Goal: Check status: Check status

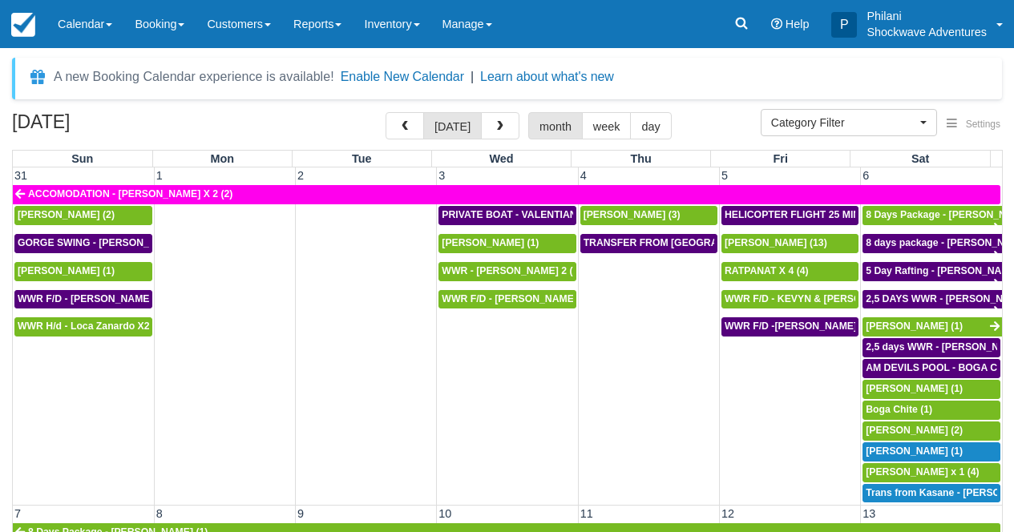
select select
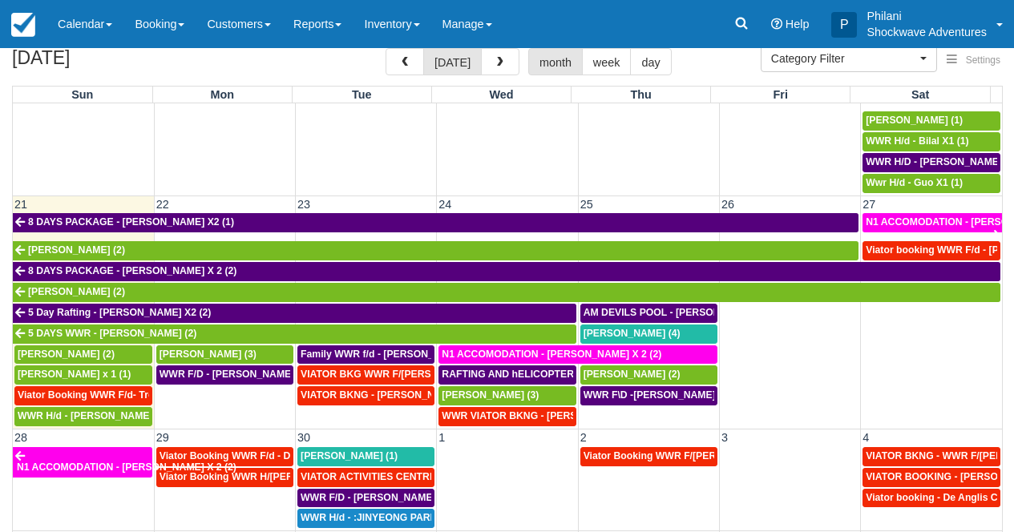
scroll to position [77, 0]
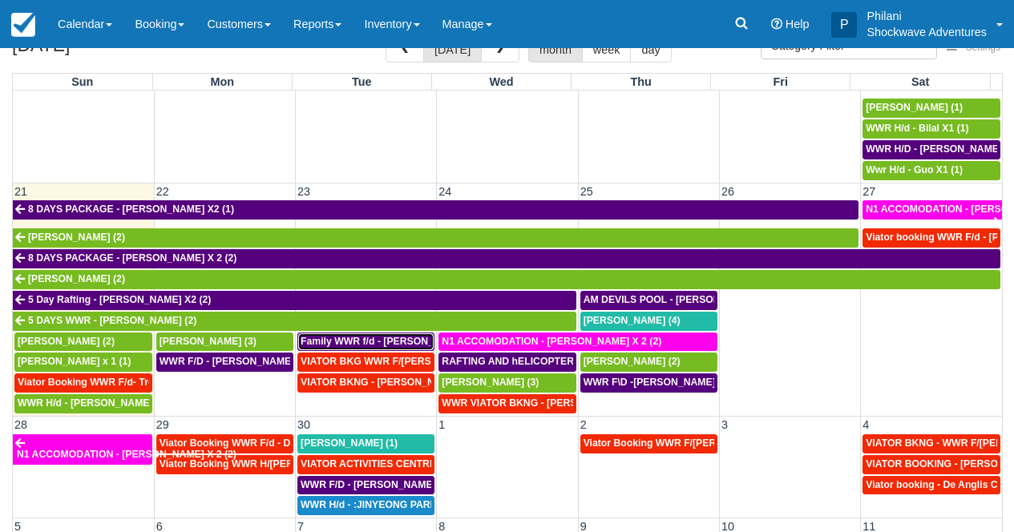
click at [352, 341] on span "Family WWR f/d - [PERSON_NAME] X 4 (4)" at bounding box center [399, 341] width 197 height 11
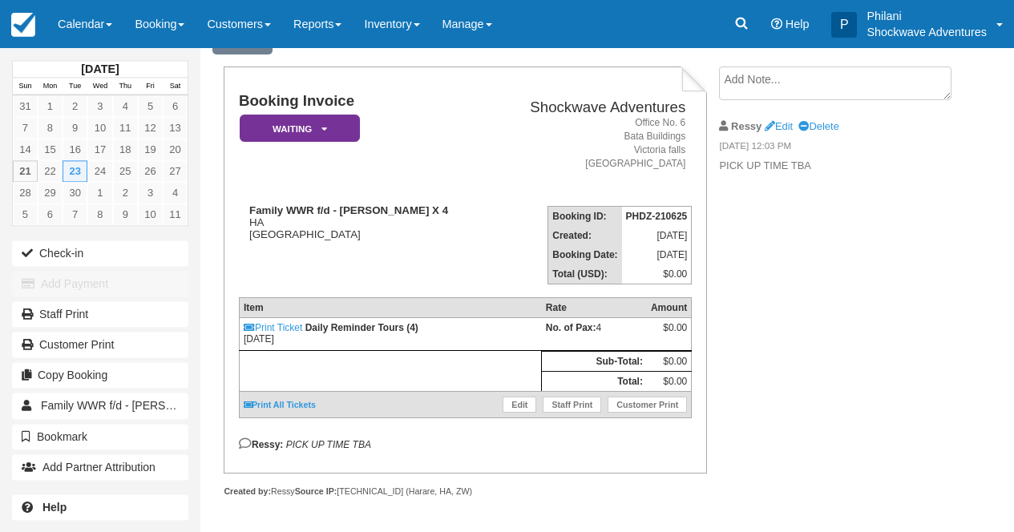
scroll to position [55, 0]
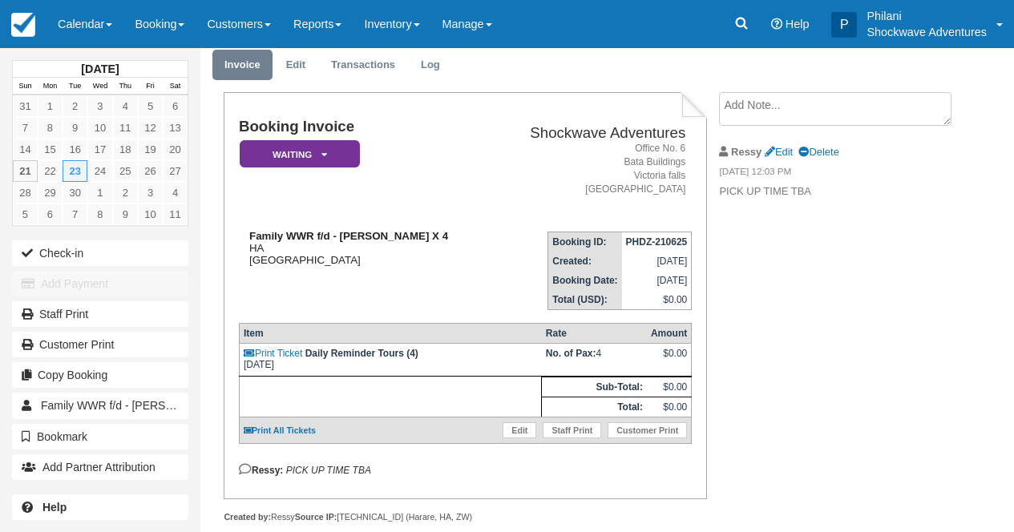
drag, startPoint x: 341, startPoint y: 236, endPoint x: 321, endPoint y: 250, distance: 24.0
click at [405, 240] on strong "Family WWR f/d - Briony Hamp X 4" at bounding box center [348, 236] width 199 height 12
click at [412, 181] on td "Booking Invoice Waiting   Pending Reserved Deposit Paid Cancelled Void NO LONGE…" at bounding box center [364, 169] width 251 height 100
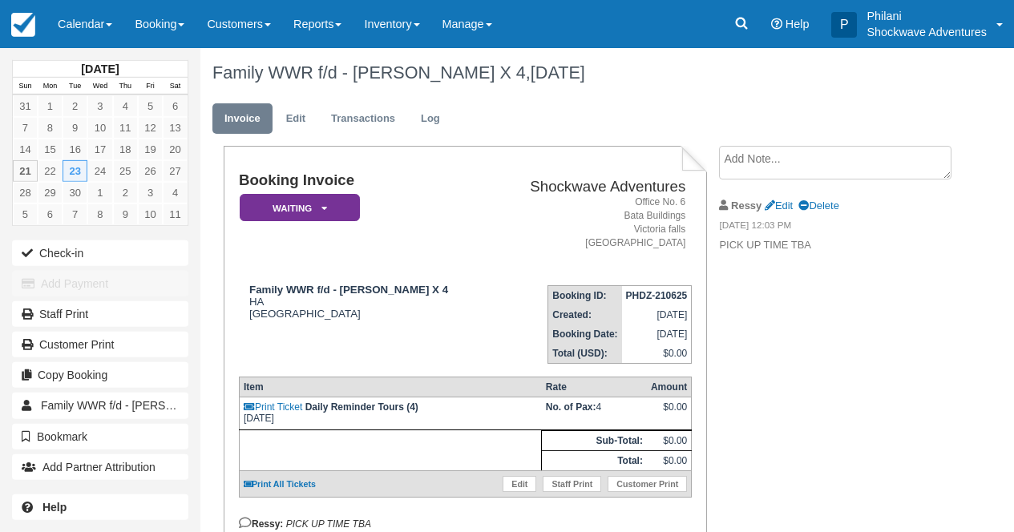
scroll to position [0, 0]
click at [116, 22] on link "Calendar" at bounding box center [84, 24] width 77 height 48
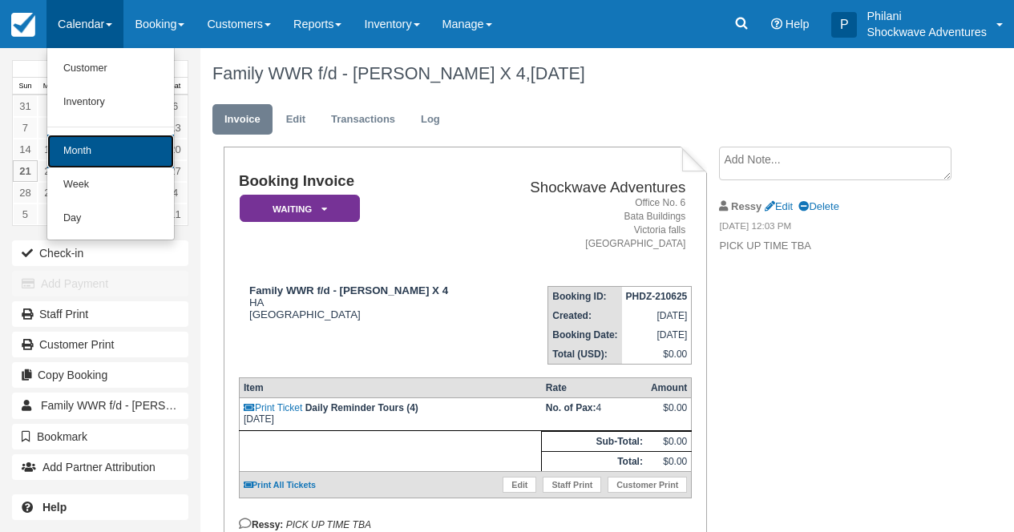
click at [137, 136] on link "Month" at bounding box center [110, 152] width 127 height 34
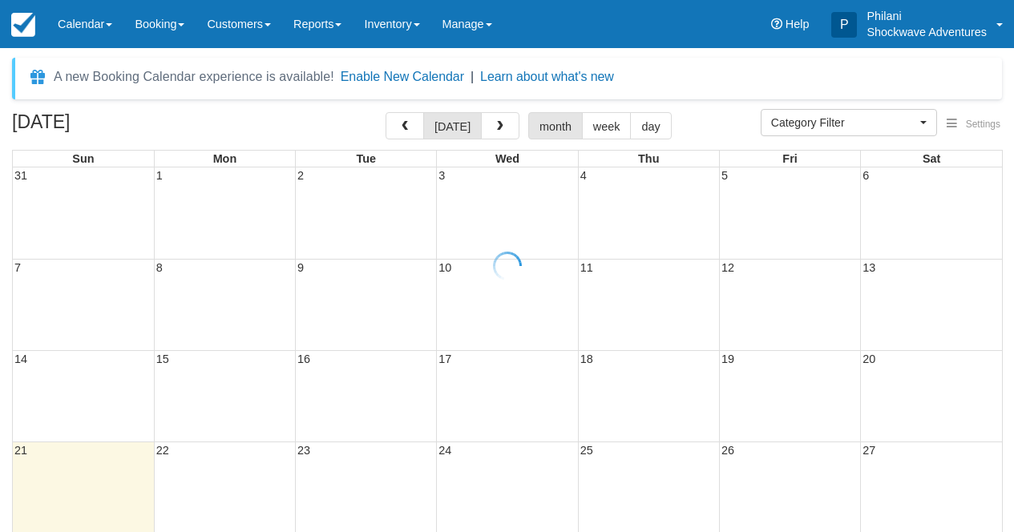
select select
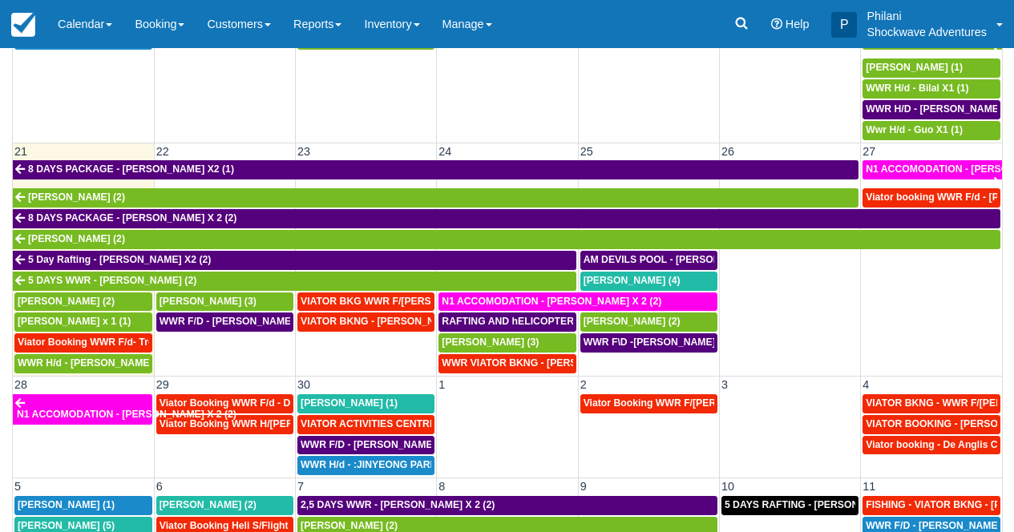
scroll to position [606, 0]
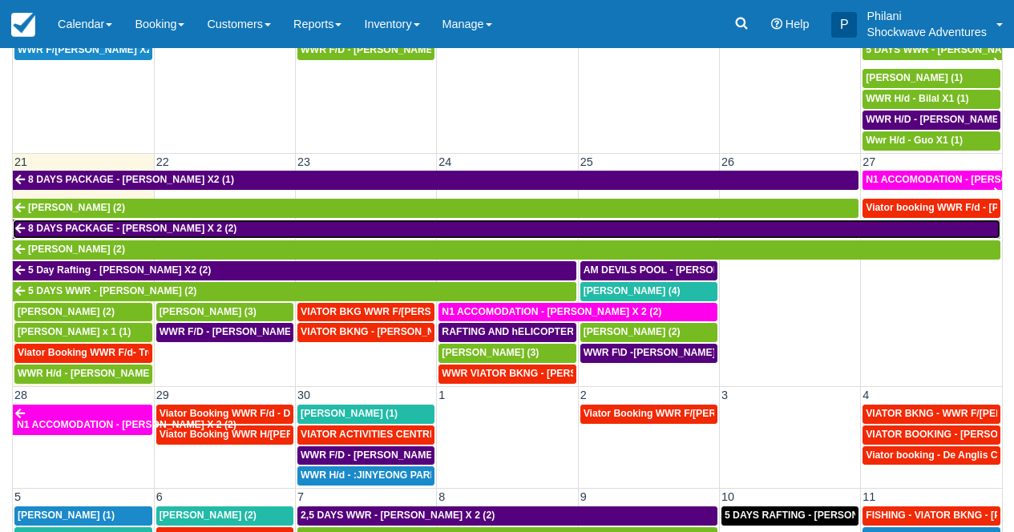
click at [662, 232] on link "8 DAYS PACKAGE - [PERSON_NAME] X 2 (2)" at bounding box center [507, 229] width 988 height 19
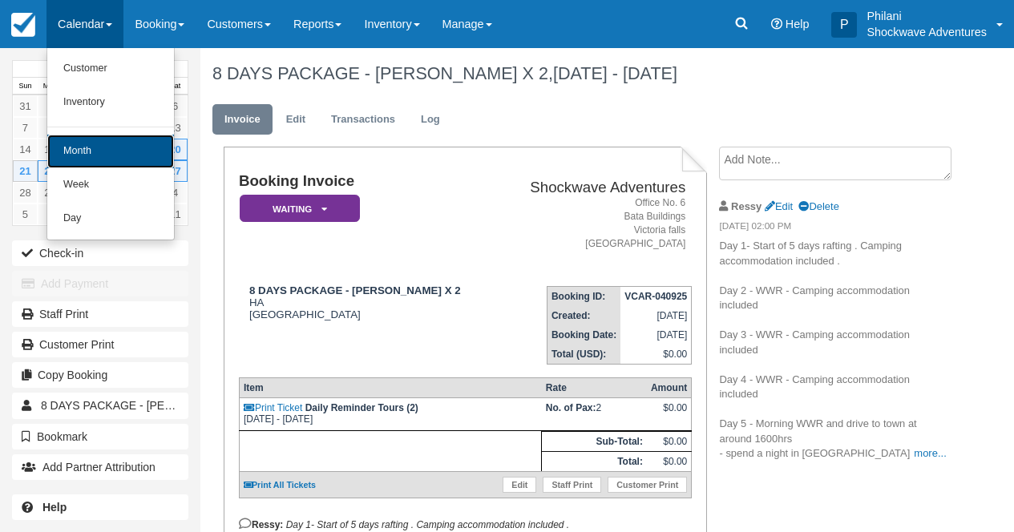
click at [108, 149] on link "Month" at bounding box center [110, 152] width 127 height 34
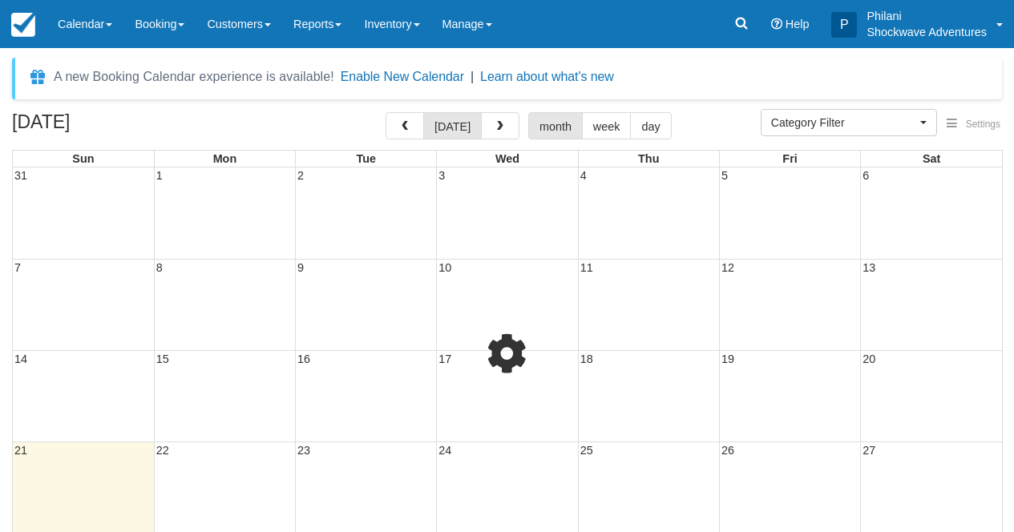
select select
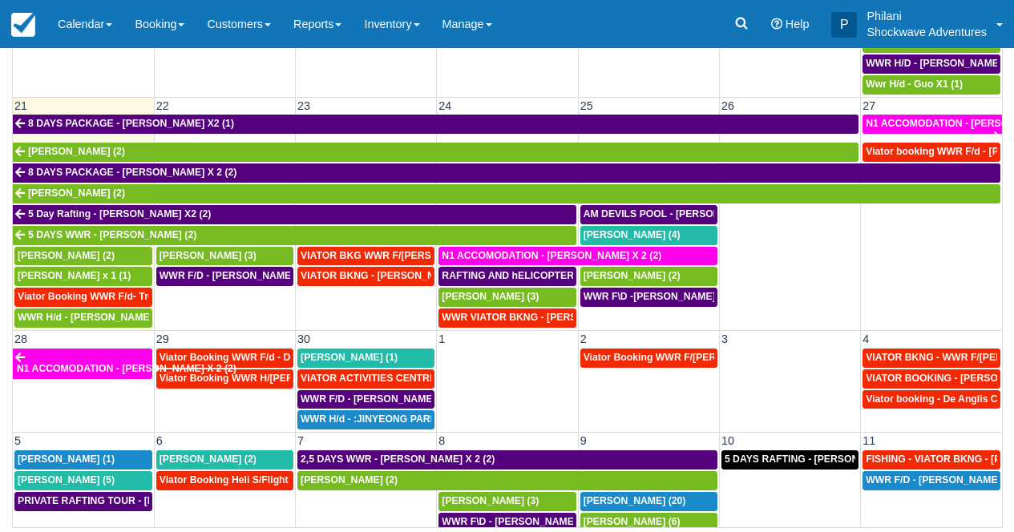
scroll to position [593, 0]
